Goal: Task Accomplishment & Management: Complete application form

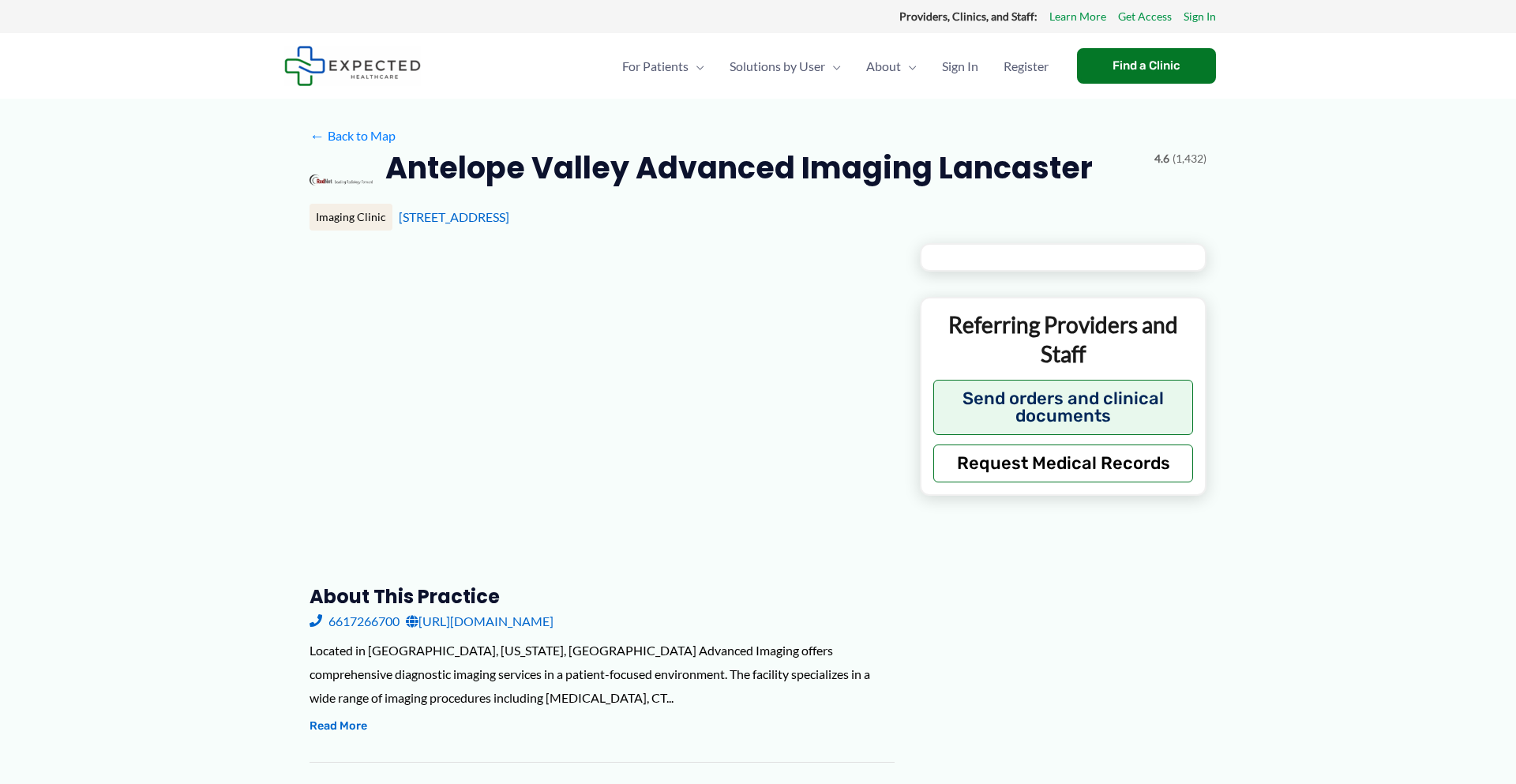
type input "**********"
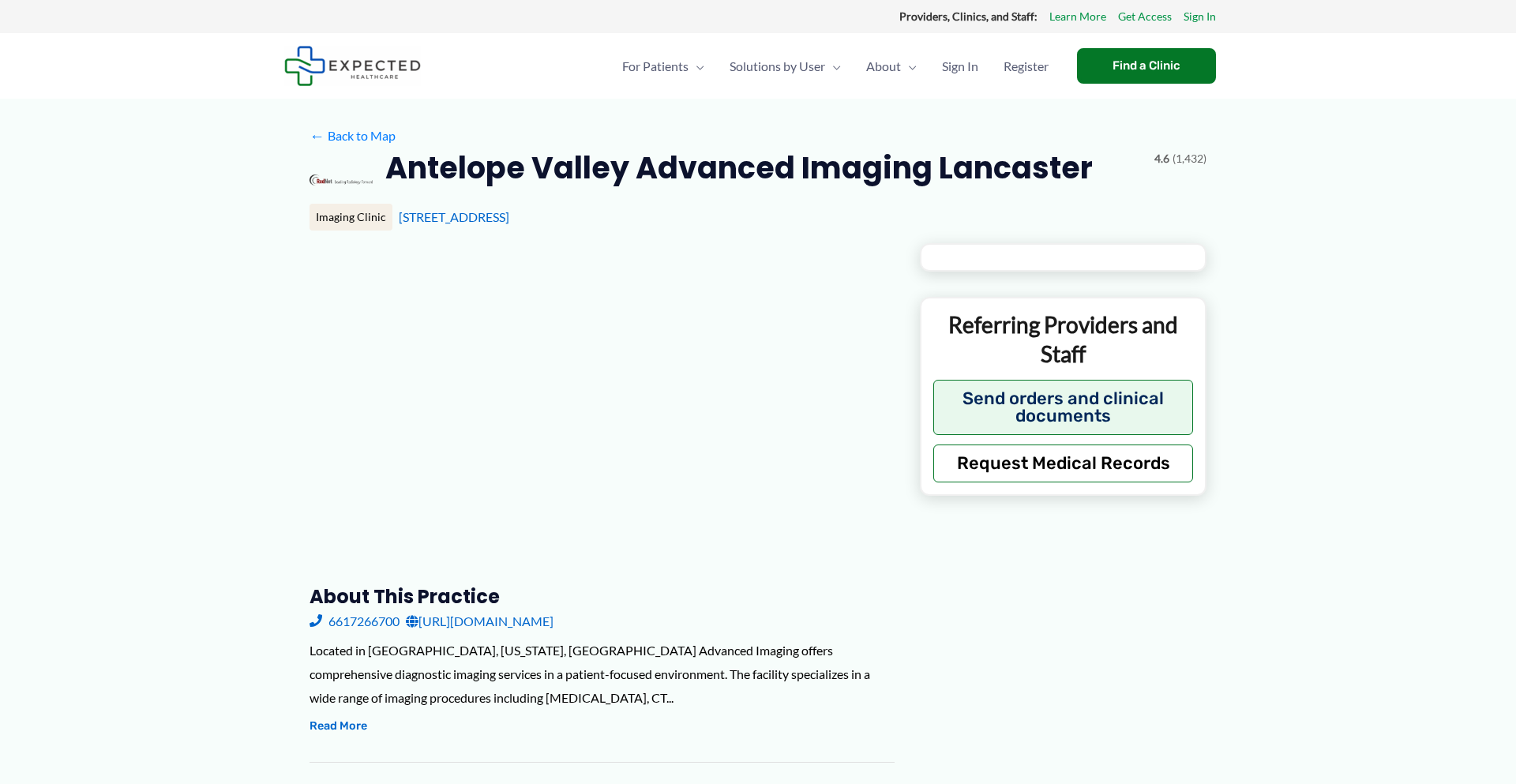
type input "**********"
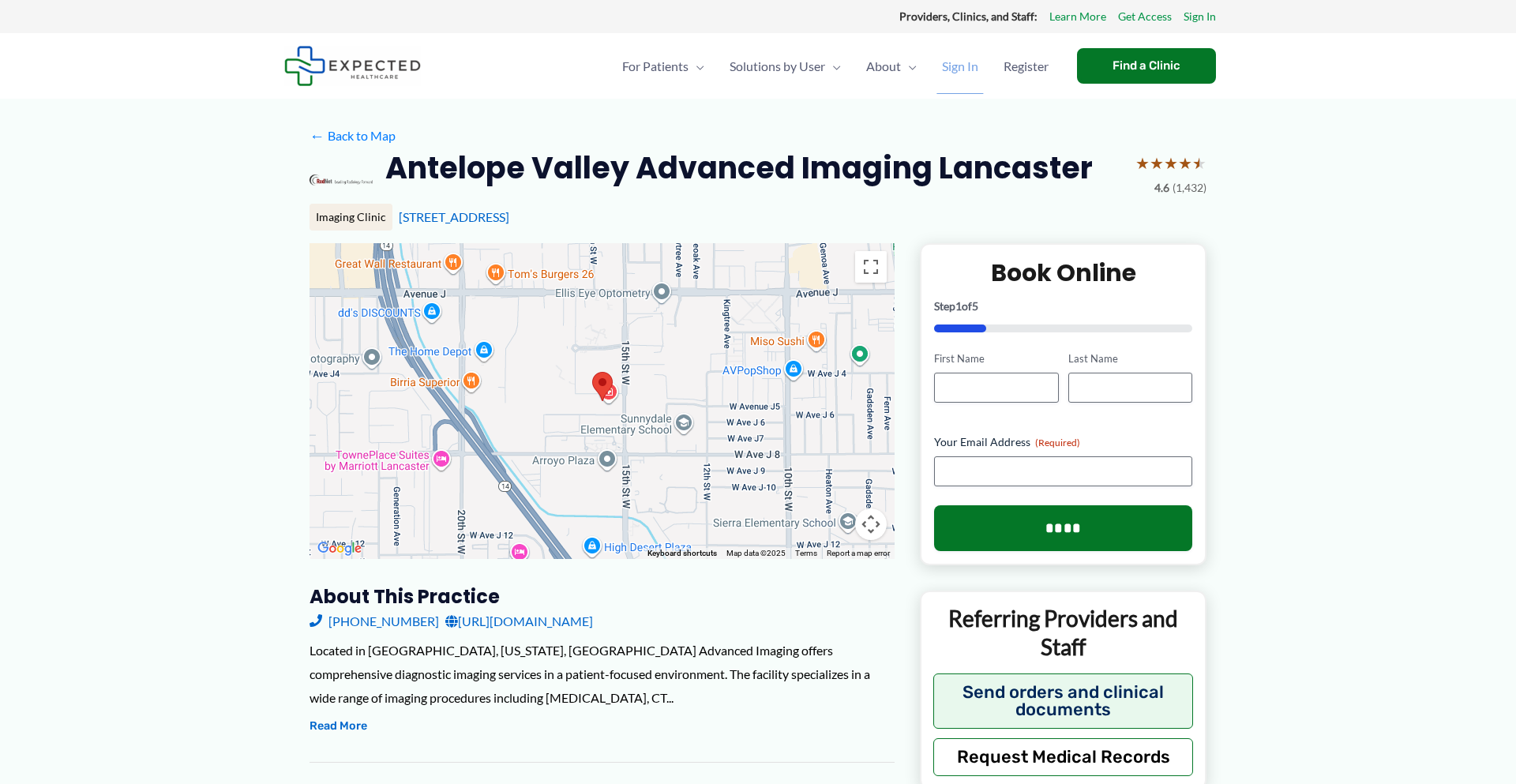
click at [952, 66] on span "Sign In" at bounding box center [960, 66] width 37 height 55
